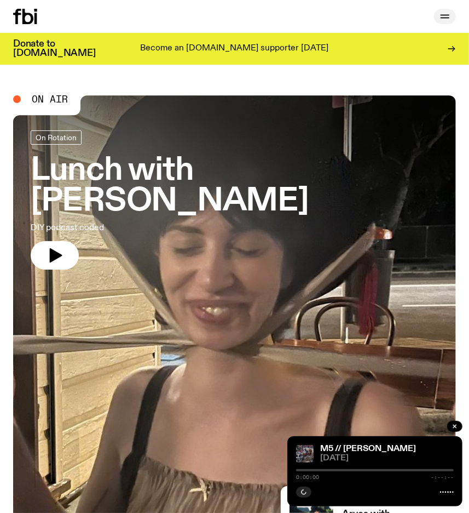
click at [447, 14] on icon "button" at bounding box center [445, 16] width 13 height 13
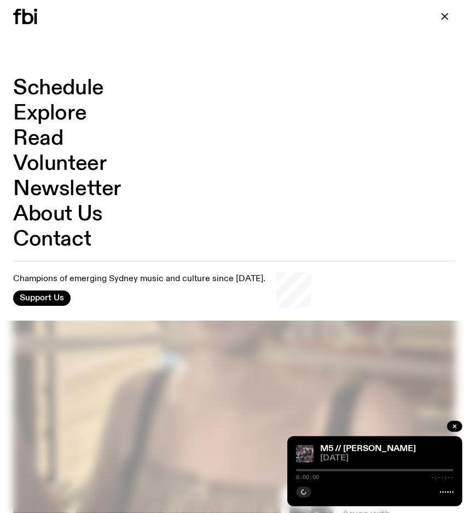
click at [97, 82] on link "Schedule" at bounding box center [58, 88] width 91 height 21
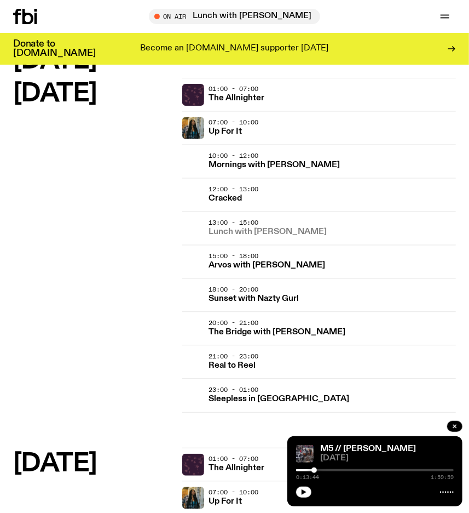
scroll to position [846, 0]
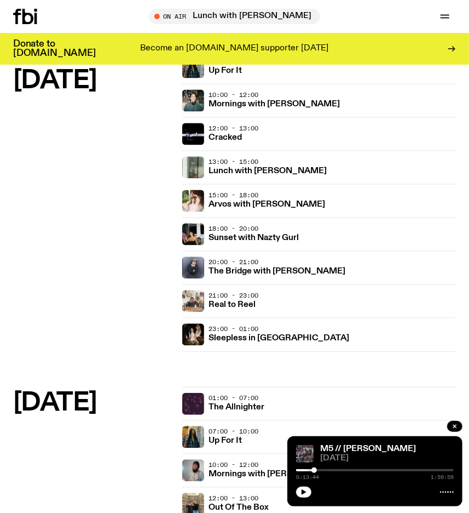
drag, startPoint x: 246, startPoint y: 347, endPoint x: 212, endPoint y: 350, distance: 34.1
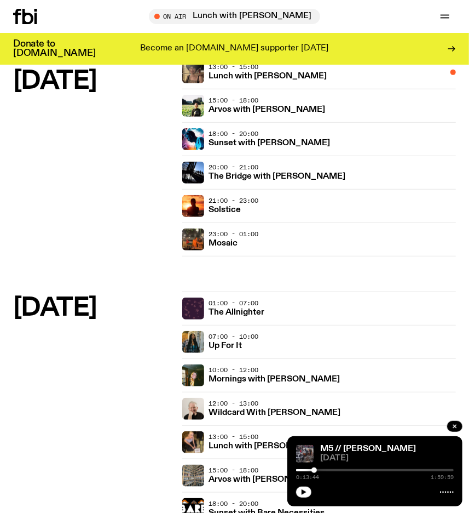
scroll to position [149, 0]
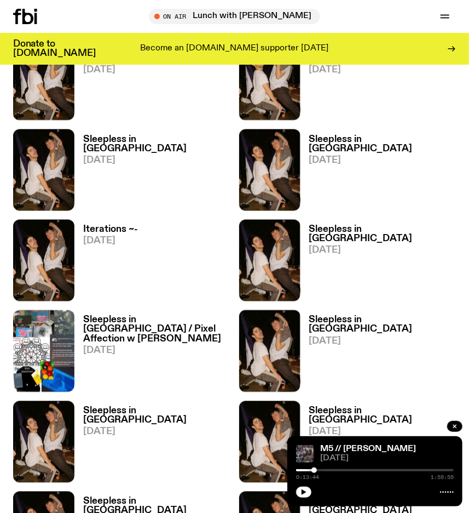
scroll to position [498, 0]
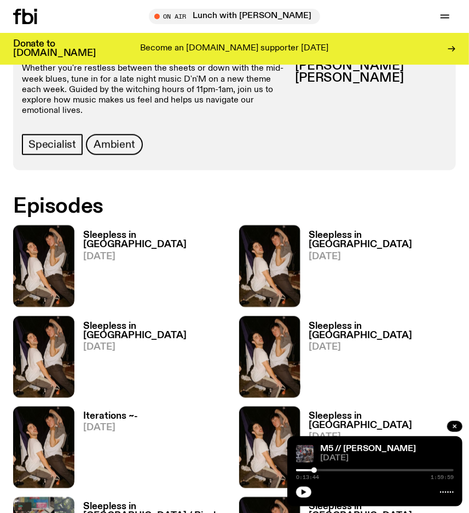
click at [158, 231] on h3 "Sleepless in Sydney" at bounding box center [156, 240] width 147 height 19
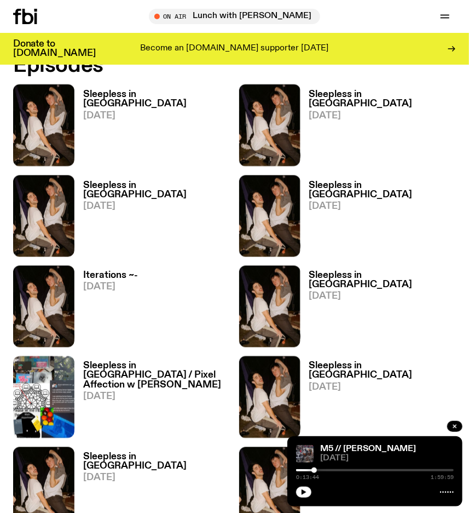
scroll to position [548, 0]
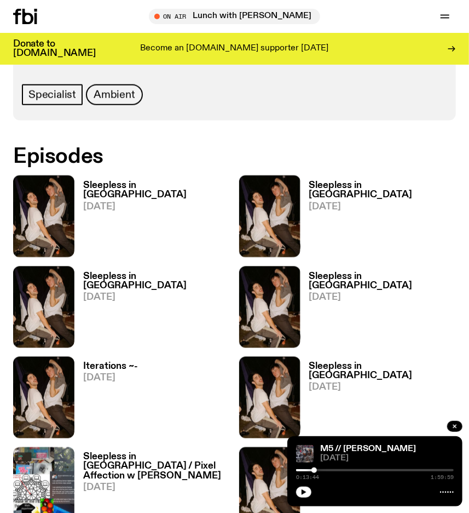
click at [124, 272] on h3 "Sleepless in Sydney" at bounding box center [156, 281] width 147 height 19
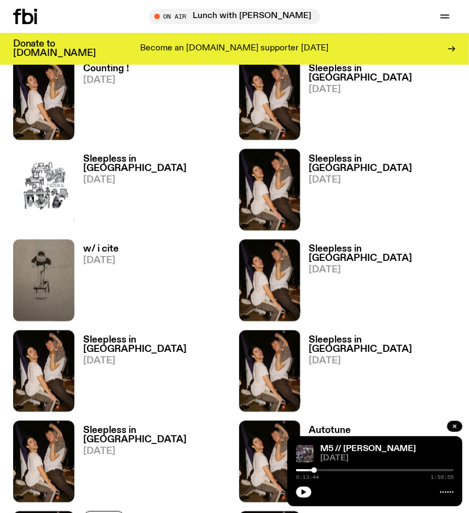
scroll to position [2289, 0]
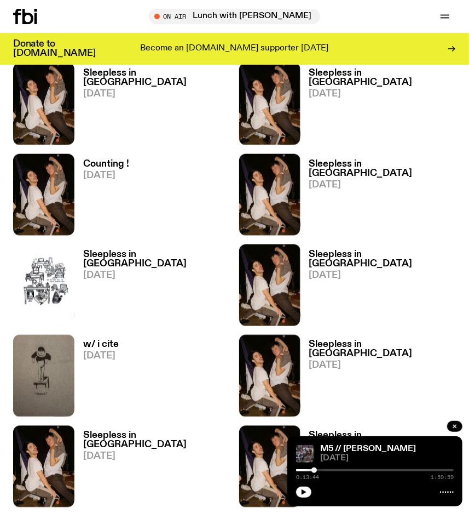
drag, startPoint x: 24, startPoint y: 11, endPoint x: 50, endPoint y: 1, distance: 28.5
click at [23, 11] on icon at bounding box center [27, 16] width 11 height 15
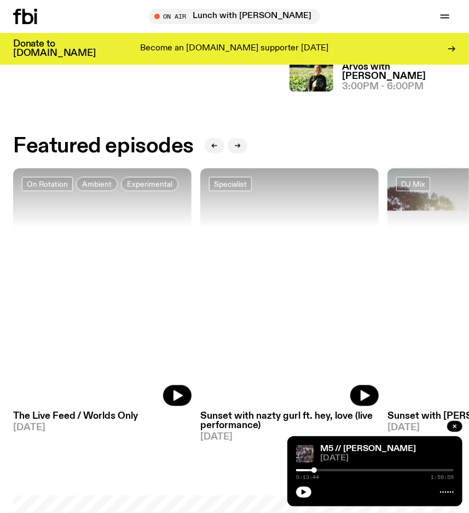
scroll to position [498, 0]
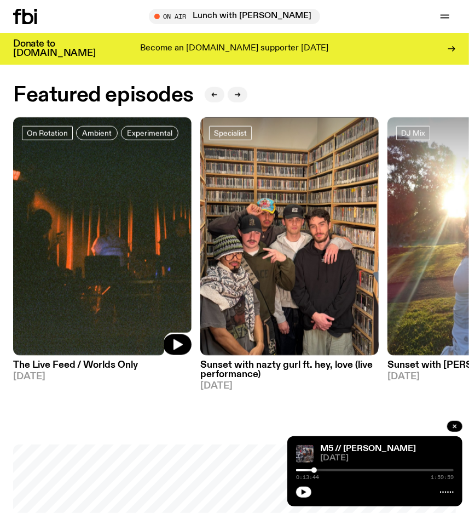
click at [52, 214] on img at bounding box center [102, 236] width 179 height 238
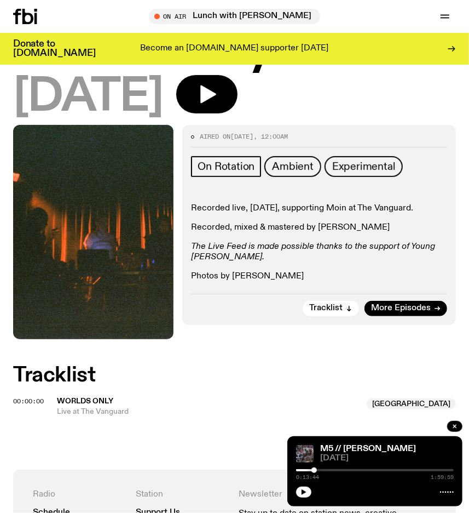
scroll to position [99, 0]
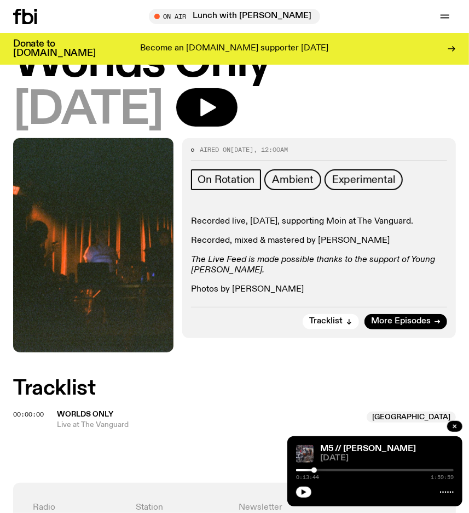
click at [41, 18] on div at bounding box center [39, 16] width 53 height 15
click at [33, 18] on icon at bounding box center [27, 16] width 11 height 15
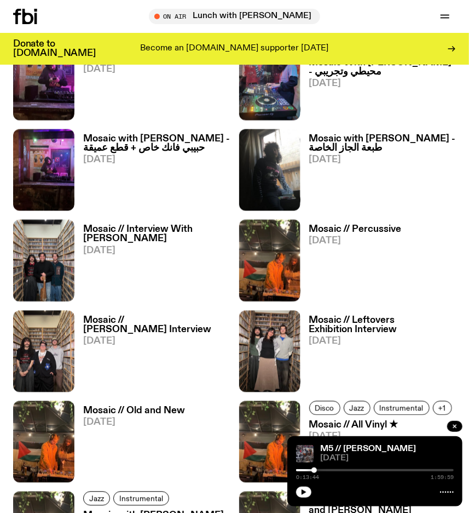
scroll to position [796, 0]
